Goal: Communication & Community: Answer question/provide support

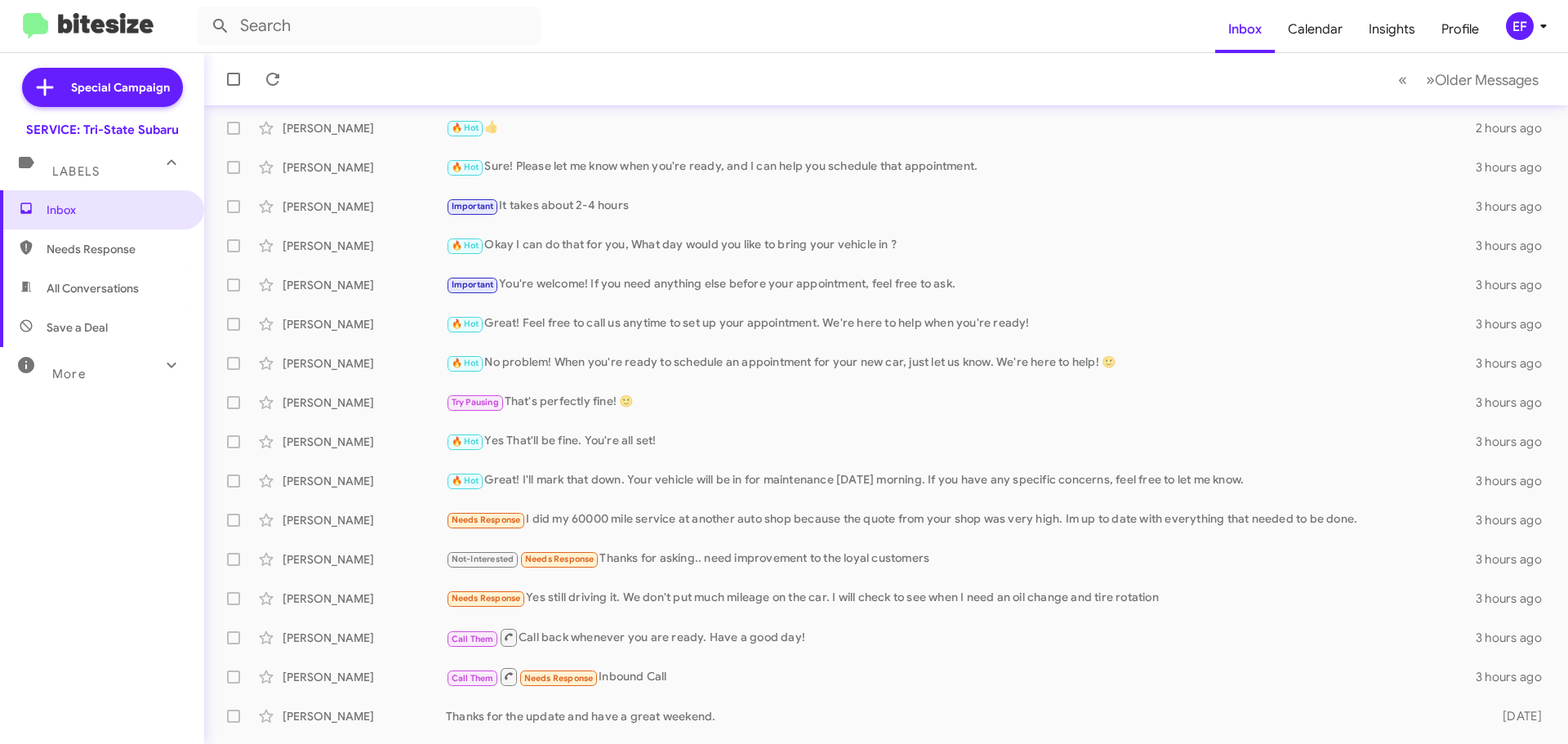
scroll to position [204, 0]
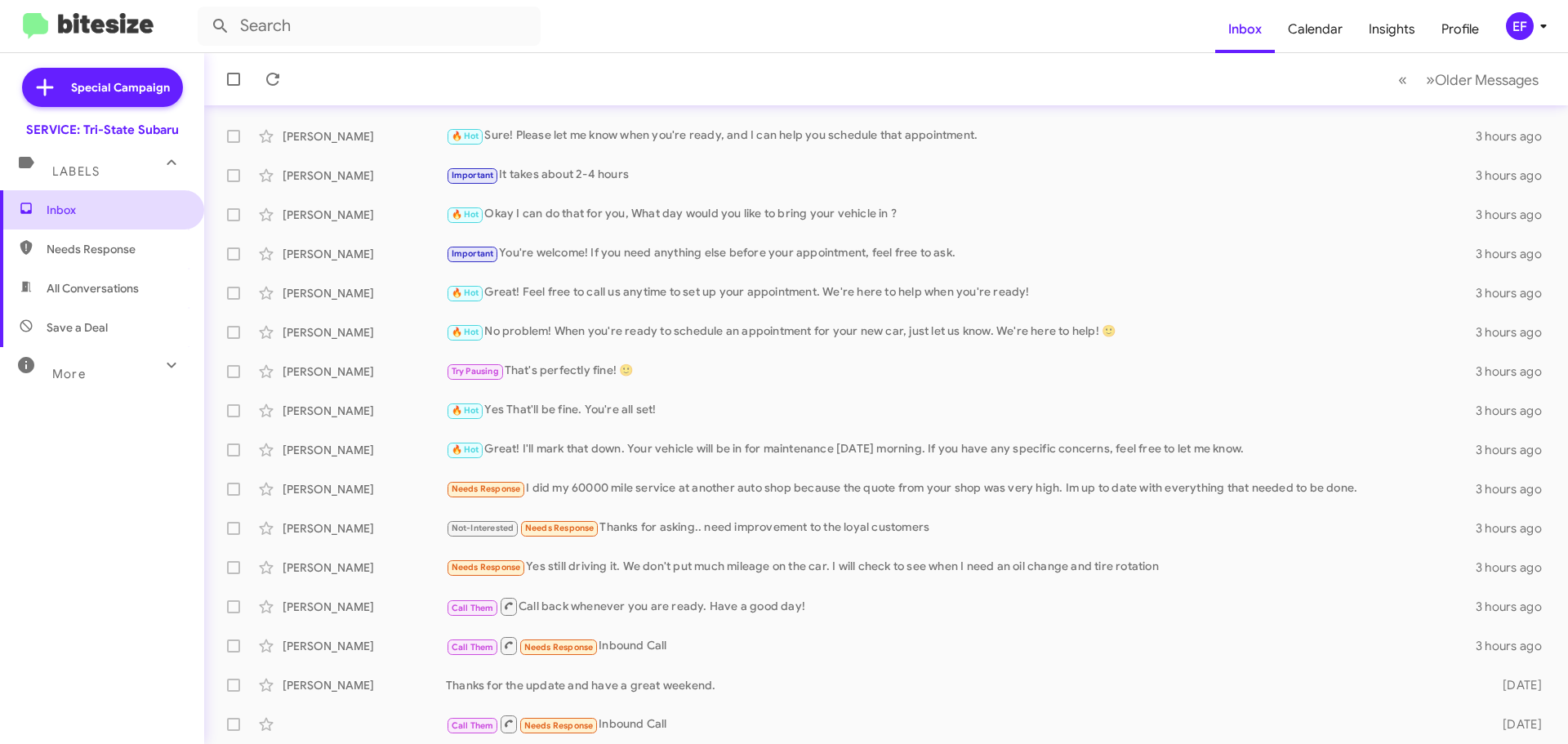
click at [70, 208] on span "Inbox" at bounding box center [116, 210] width 139 height 16
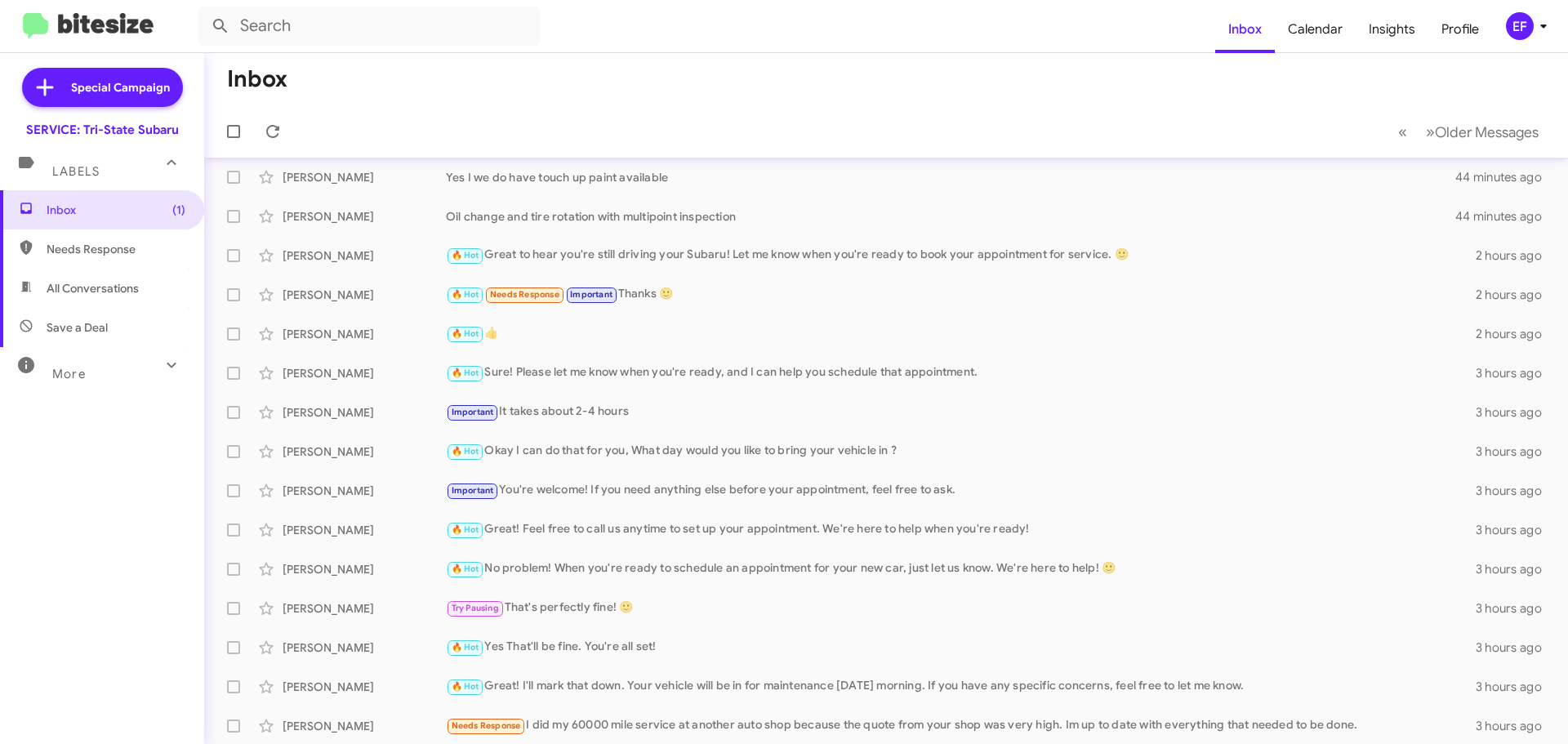
scroll to position [0, 0]
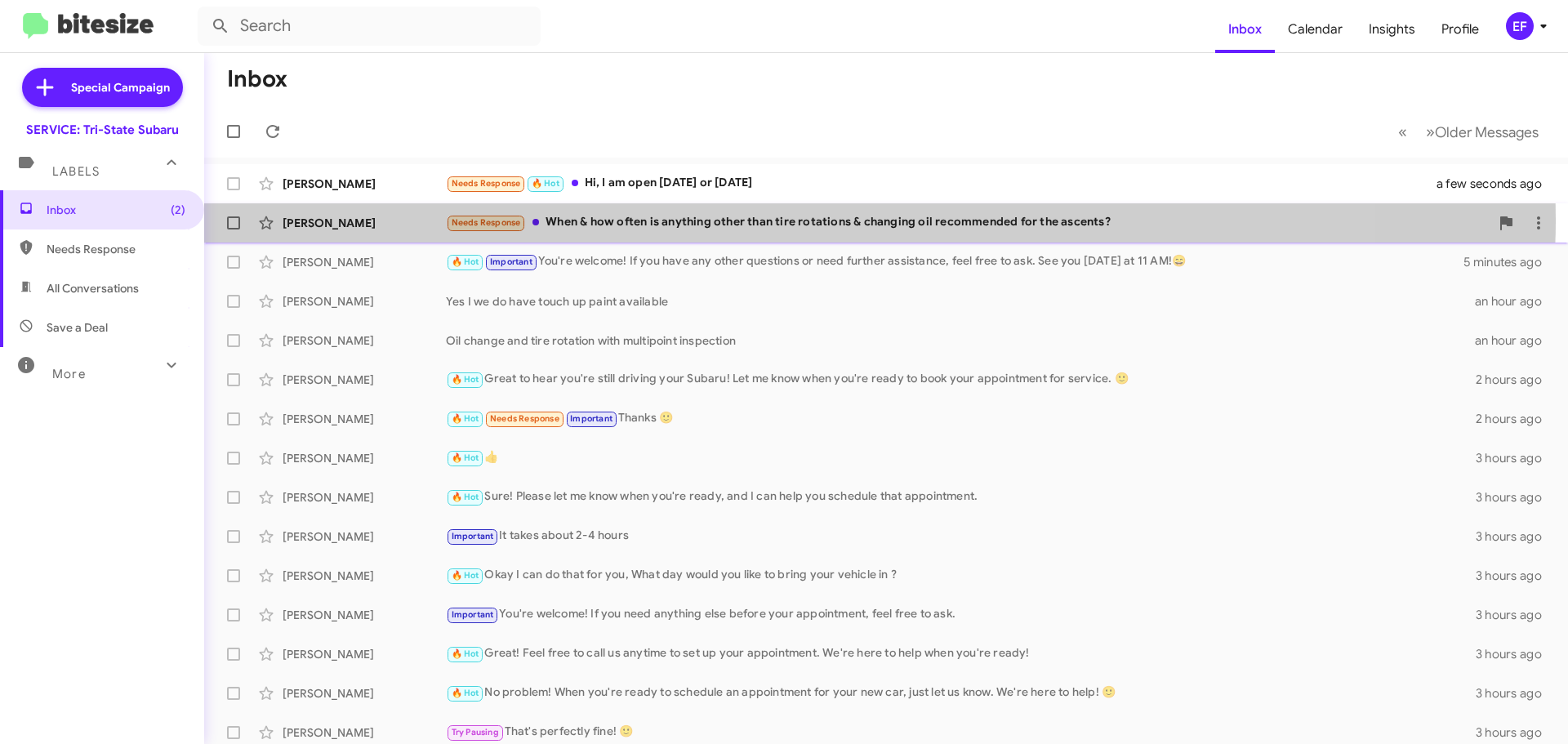
click at [739, 219] on div "Needs Response When & how often is anything other than tire rotations & changin…" at bounding box center [967, 222] width 1043 height 19
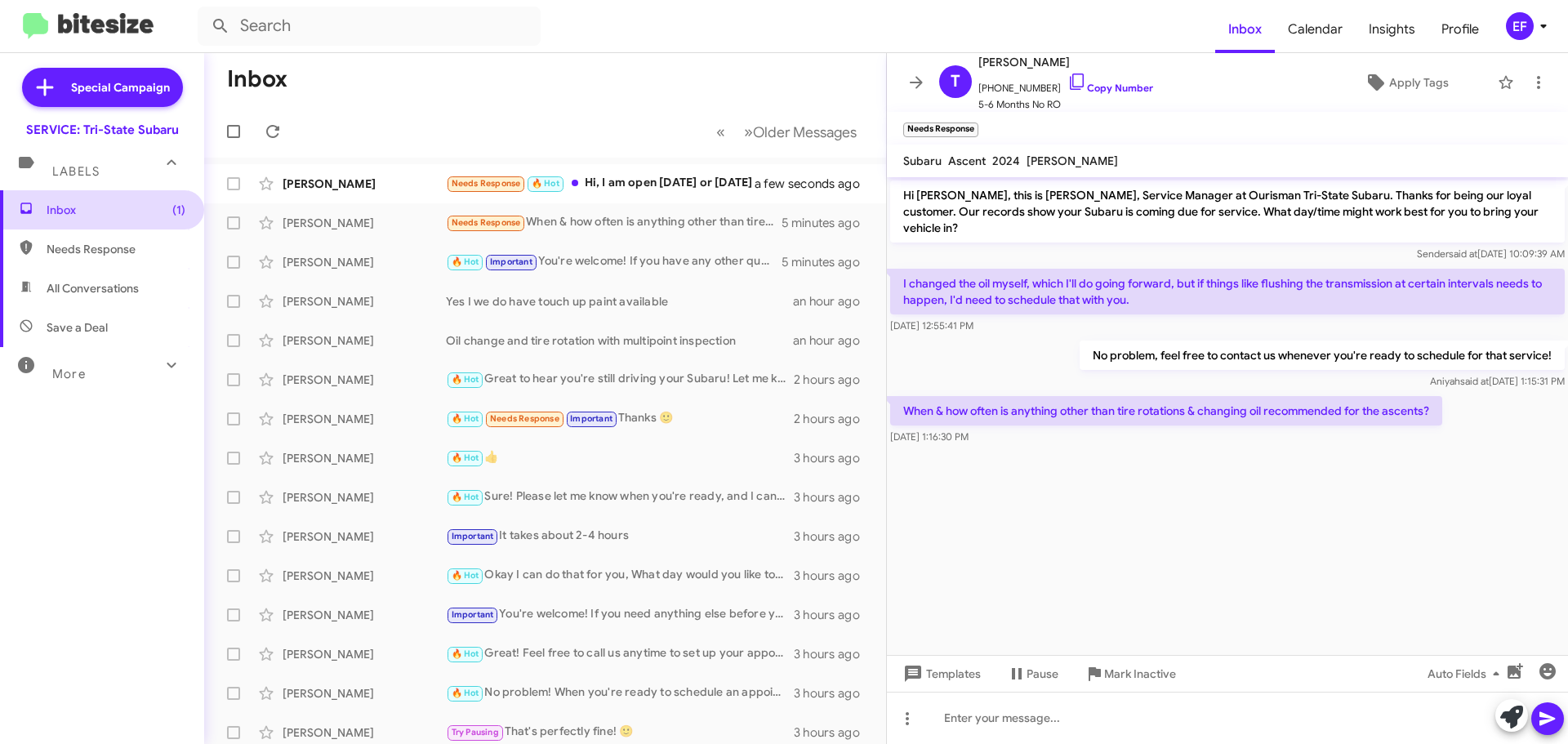
click at [70, 204] on span "Inbox (1)" at bounding box center [116, 210] width 139 height 16
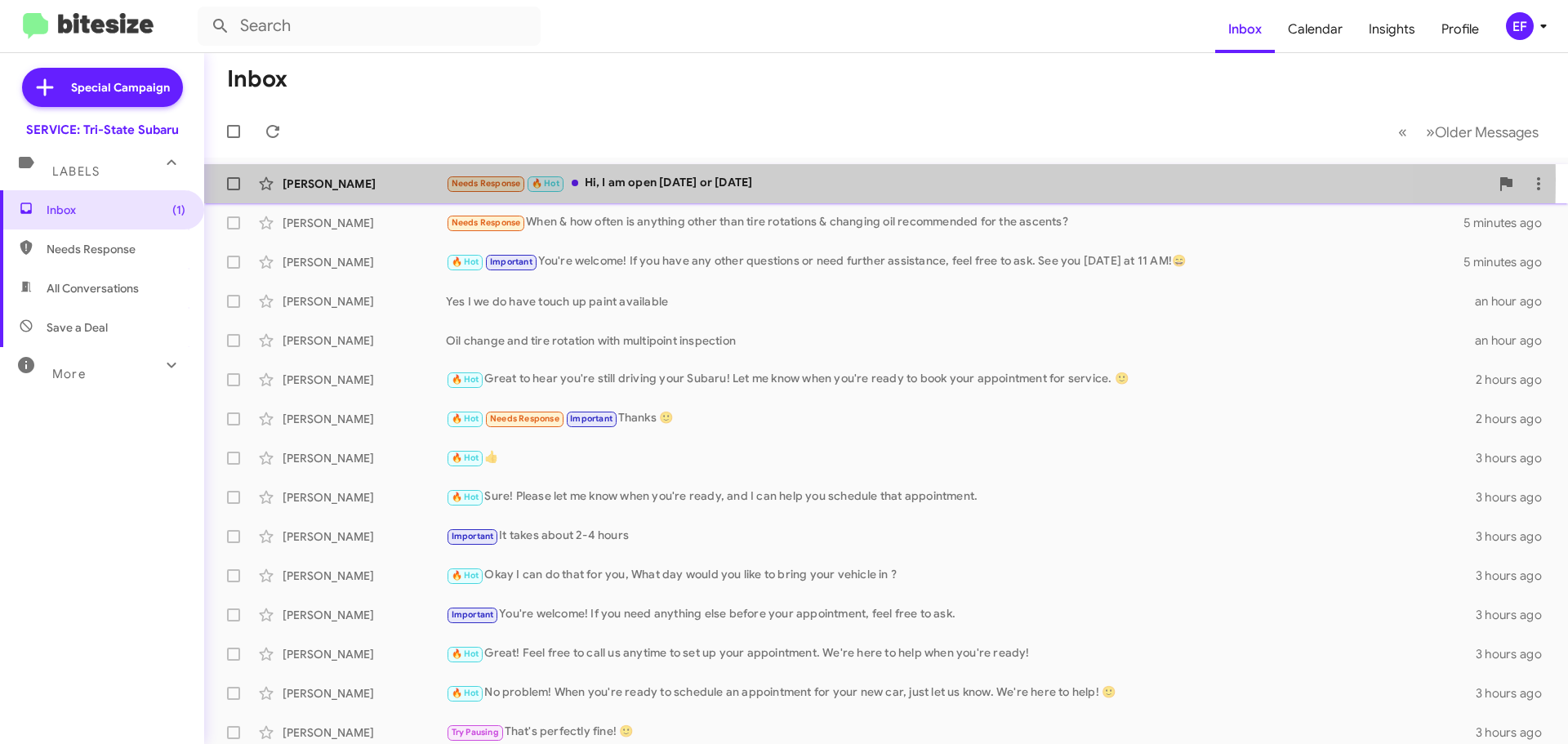
click at [654, 180] on div "Needs Response 🔥 Hot Hi, I am open [DATE] or [DATE]" at bounding box center [967, 183] width 1043 height 19
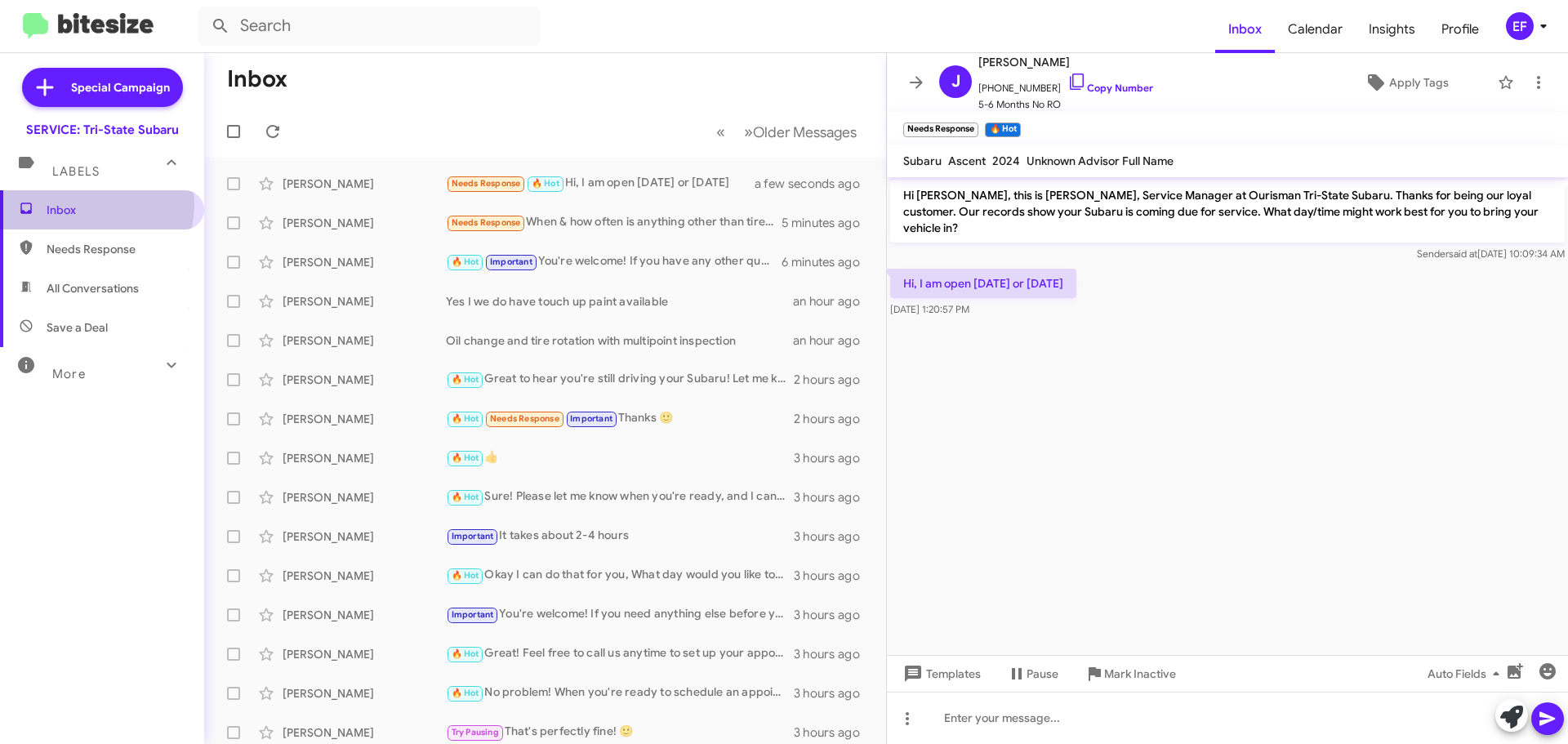
click at [70, 203] on span "Inbox" at bounding box center [116, 210] width 139 height 16
